Goal: Unclear

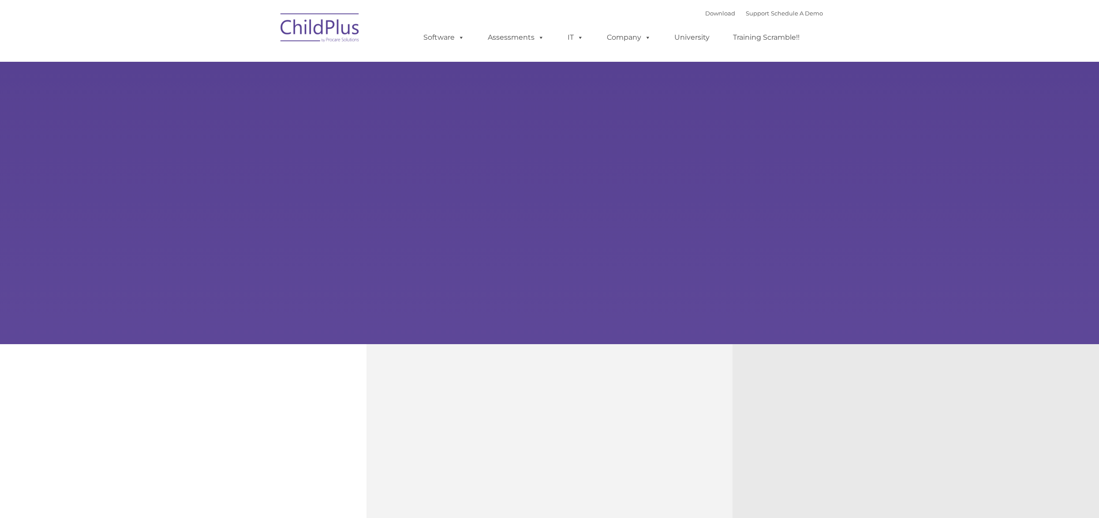
type input ""
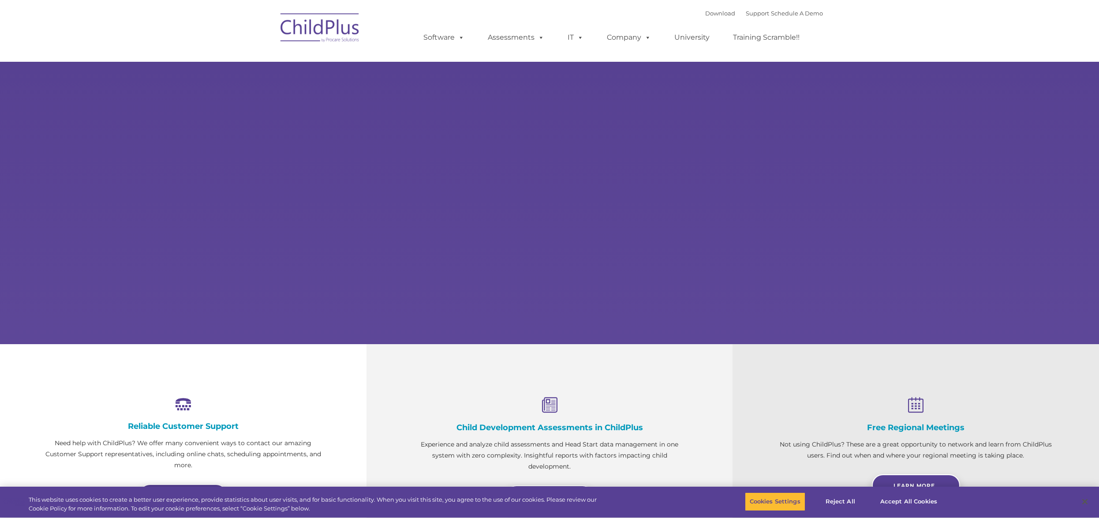
select select "MEDIUM"
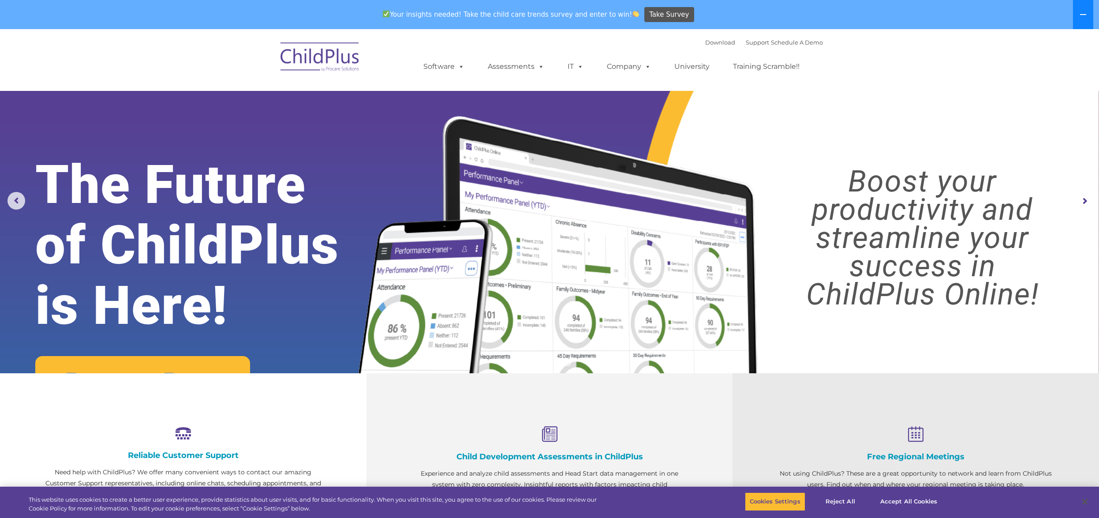
click at [1079, 17] on button at bounding box center [1083, 14] width 20 height 29
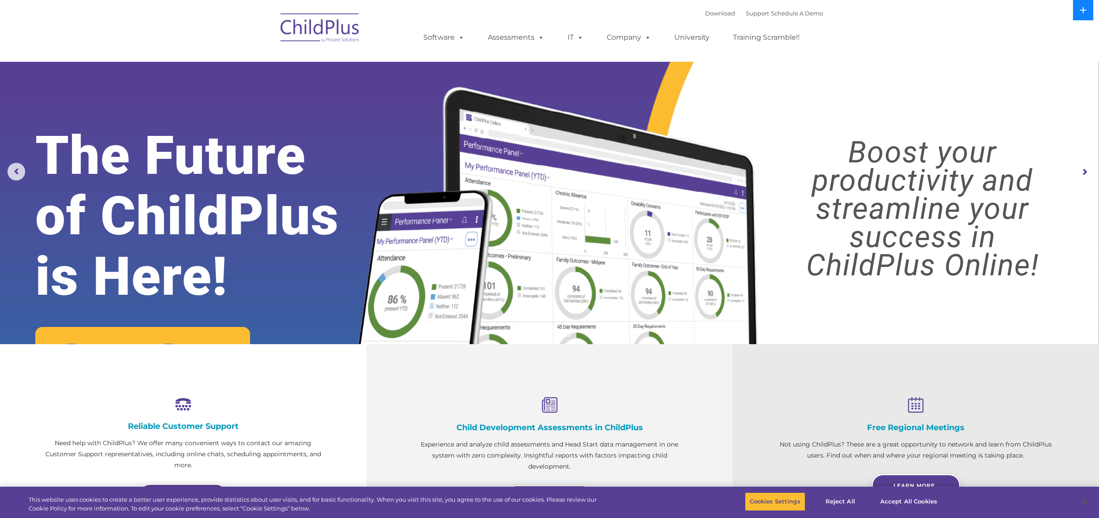
click at [1079, 17] on button at bounding box center [1083, 10] width 20 height 20
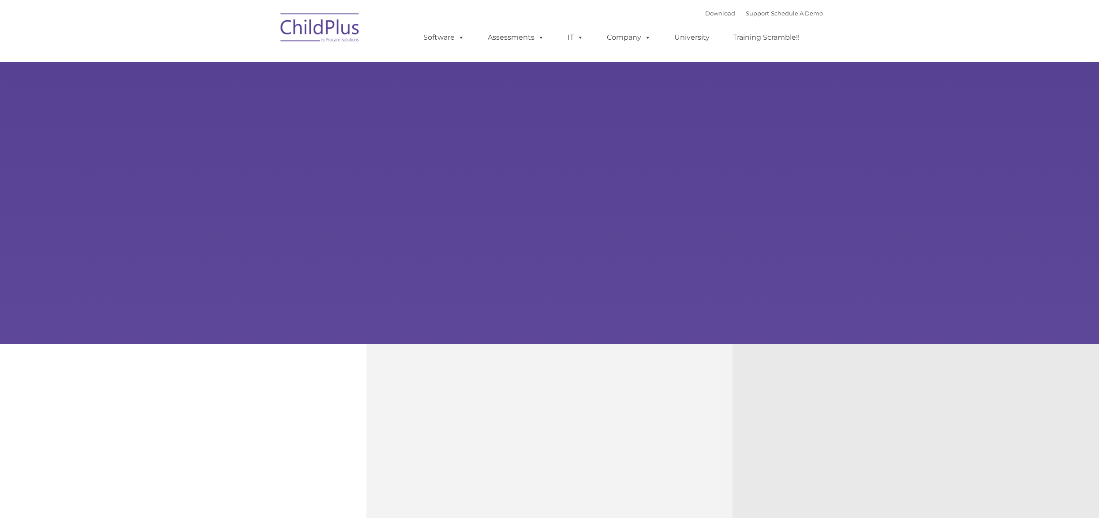
type input ""
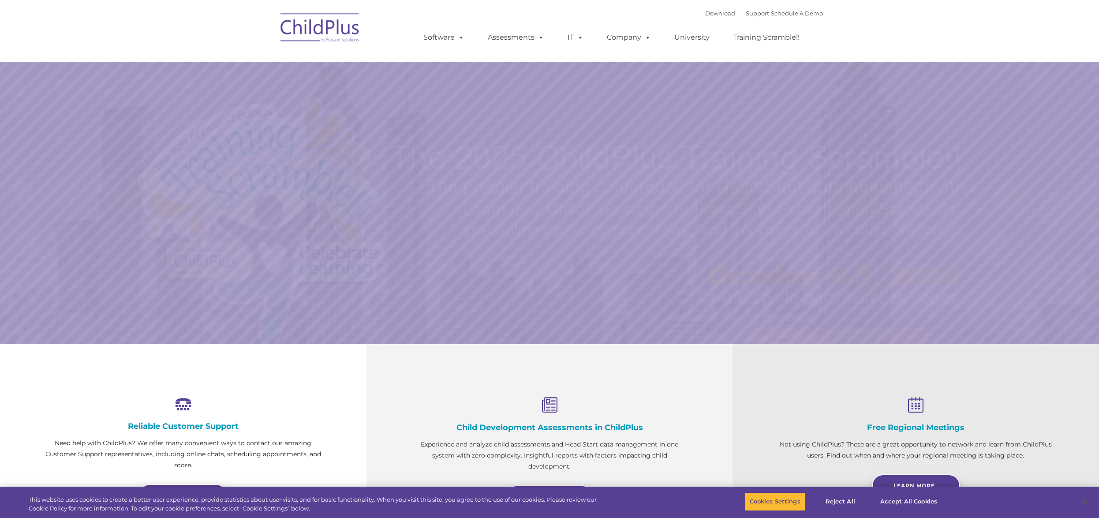
select select "MEDIUM"
